Goal: Navigation & Orientation: Go to known website

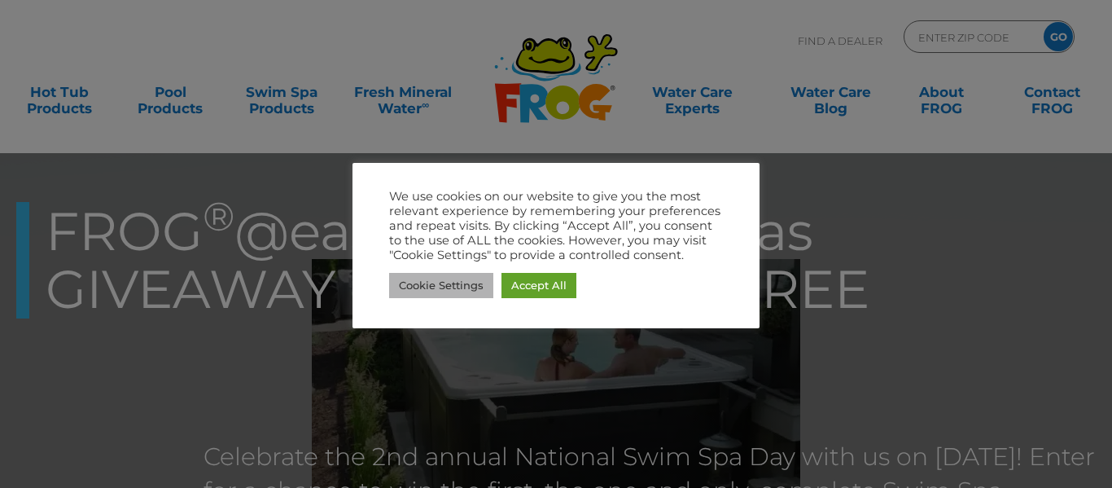
click at [435, 293] on link "Cookie Settings" at bounding box center [441, 285] width 104 height 25
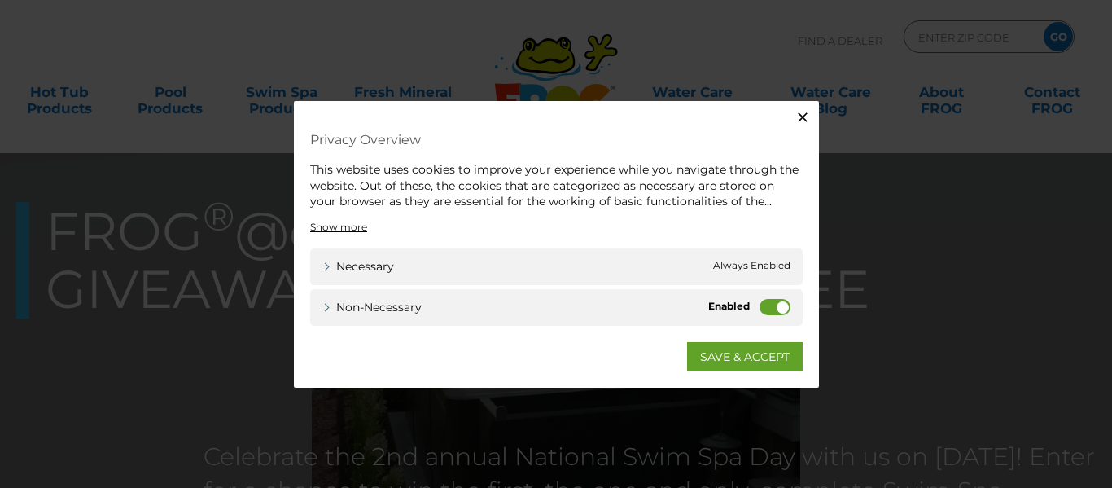
click at [803, 122] on icon "button" at bounding box center [802, 117] width 16 height 16
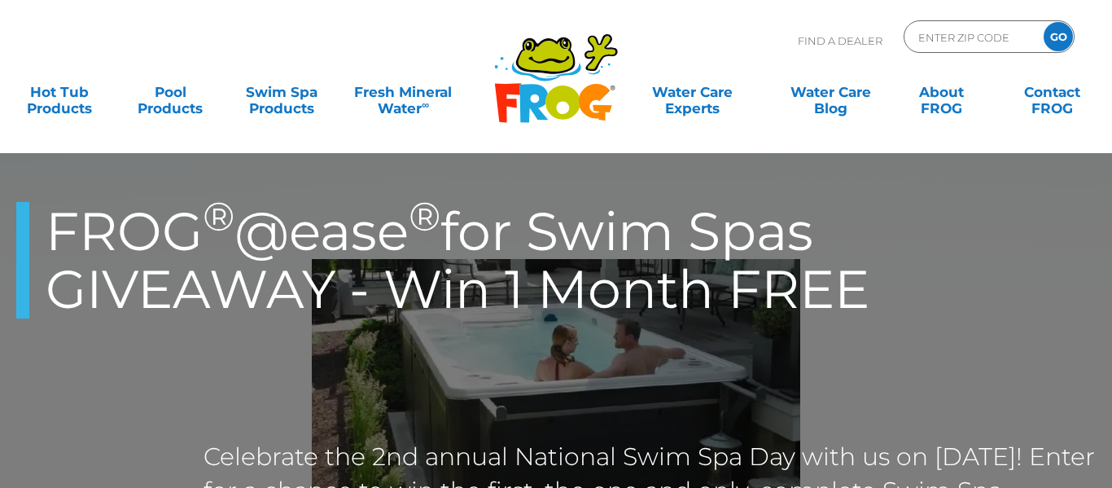
drag, startPoint x: 578, startPoint y: 64, endPoint x: 575, endPoint y: 52, distance: 12.5
click at [618, 120] on icon ".st130{clip-path:url(#SVGID_2_);fill-rule:evenodd;clip-rule:evenodd;fill:#C3CC0…" at bounding box center [555, 78] width 125 height 91
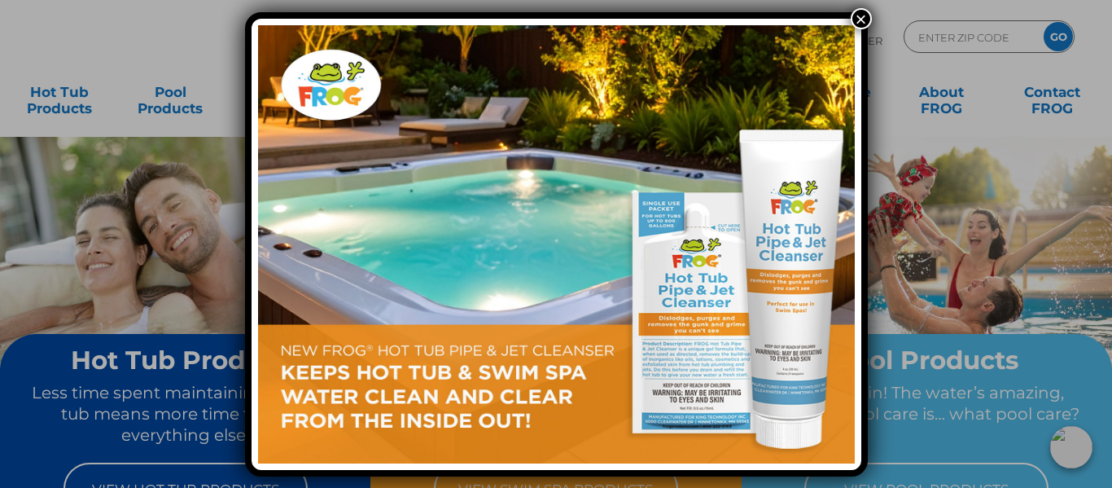
click at [138, 229] on div "×" at bounding box center [556, 244] width 1112 height 488
